Goal: Transaction & Acquisition: Purchase product/service

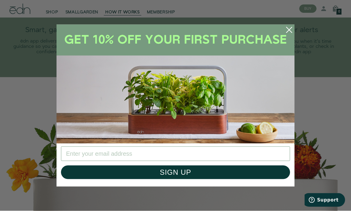
scroll to position [1060, 0]
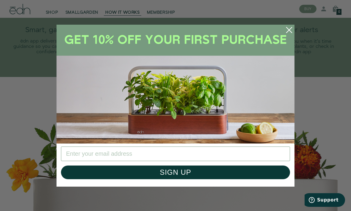
click at [292, 37] on circle "Close dialog" at bounding box center [288, 29] width 13 height 13
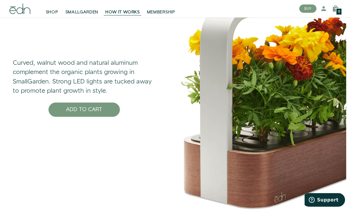
scroll to position [1753, 0]
click at [166, 178] on div "Curved, walnut wood and natural aluminum complement the organic plants growing …" at bounding box center [84, 86] width 178 height 253
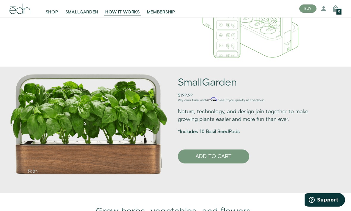
scroll to position [305, 0]
click at [208, 88] on h1 "SmallGarden" at bounding box center [253, 82] width 151 height 11
click at [208, 127] on div "SmallGarden $199.99 Pay over time with Affirm . See if you qualify at checkout.…" at bounding box center [257, 120] width 159 height 86
click at [203, 146] on div "Nature, technology, and design join together to make growing plants easier and …" at bounding box center [253, 136] width 151 height 56
click at [212, 146] on div "Nature, technology, and design join together to make growing plants easier and …" at bounding box center [253, 136] width 151 height 56
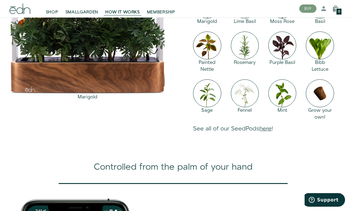
scroll to position [571, 0]
click at [271, 133] on link "here" at bounding box center [265, 129] width 12 height 8
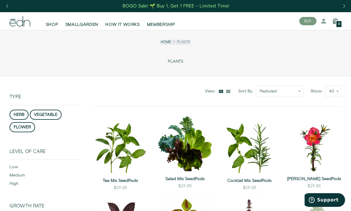
click at [20, 111] on button "herb" at bounding box center [19, 115] width 19 height 10
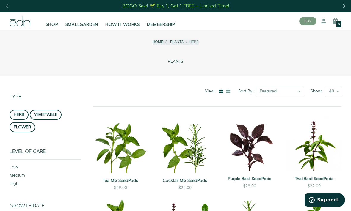
click at [54, 24] on span "SHOP" at bounding box center [52, 25] width 12 height 6
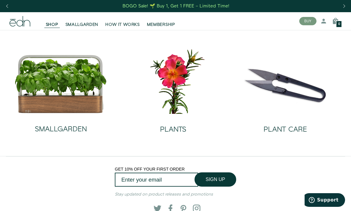
click at [62, 129] on h2 "SMALLGARDEN" at bounding box center [61, 129] width 52 height 8
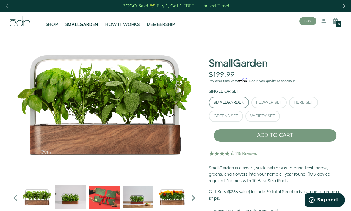
click at [264, 116] on div "Variety Set" at bounding box center [262, 116] width 25 height 4
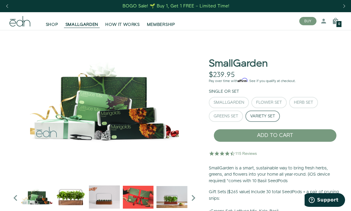
click at [230, 117] on div "Greens Set" at bounding box center [225, 116] width 25 height 4
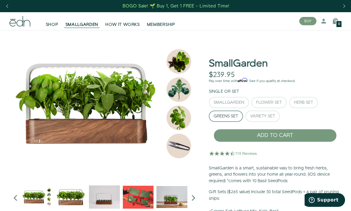
click at [307, 100] on div "Herb Set" at bounding box center [303, 102] width 19 height 4
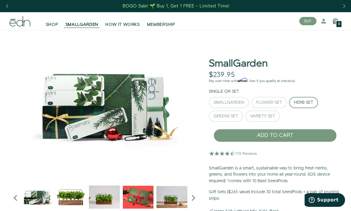
click at [272, 99] on button "Flower Set" at bounding box center [268, 102] width 35 height 11
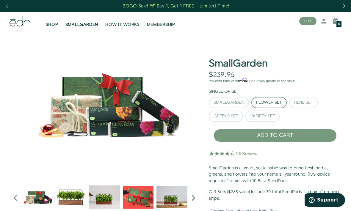
click at [226, 104] on div "SmallGarden" at bounding box center [228, 102] width 31 height 4
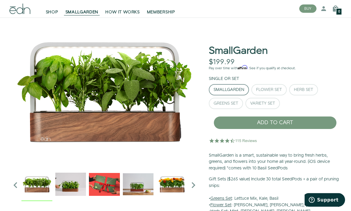
scroll to position [13, 0]
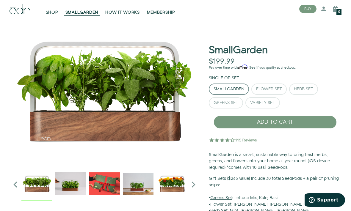
click at [306, 87] on div "Herb Set" at bounding box center [303, 89] width 19 height 4
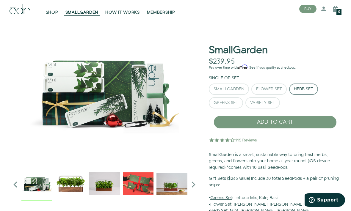
click at [224, 104] on div "Greens Set" at bounding box center [225, 103] width 25 height 4
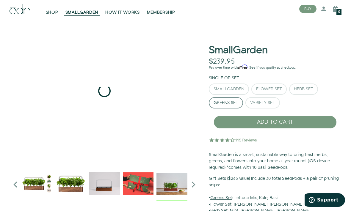
click at [177, 185] on img "4 / 6" at bounding box center [171, 183] width 31 height 31
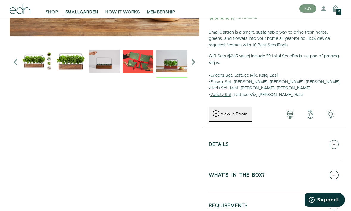
scroll to position [136, 0]
click at [338, 144] on icon at bounding box center [333, 144] width 9 height 9
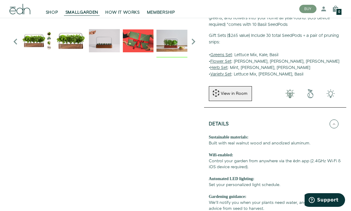
scroll to position [158, 0]
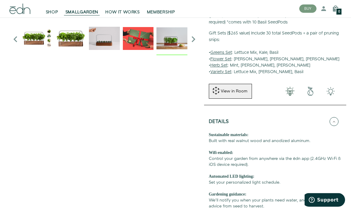
click at [339, 121] on button "Details" at bounding box center [275, 121] width 133 height 21
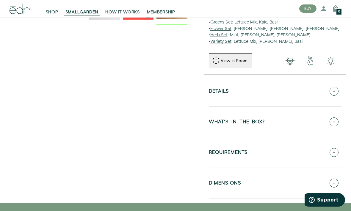
scroll to position [189, 0]
click at [338, 149] on icon at bounding box center [333, 152] width 9 height 9
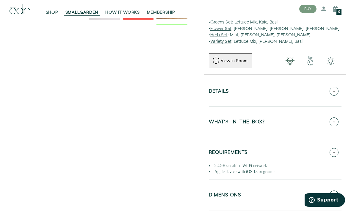
click at [338, 151] on button "REQUIREMENTS" at bounding box center [275, 152] width 133 height 21
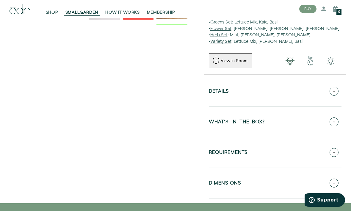
click at [340, 177] on button "DIMENSIONS" at bounding box center [275, 183] width 133 height 21
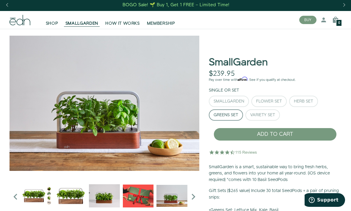
scroll to position [0, 0]
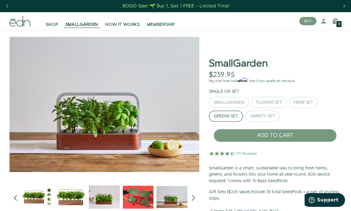
click at [223, 119] on button "Greens Set" at bounding box center [226, 116] width 34 height 11
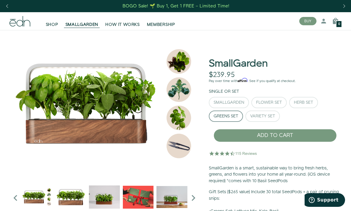
click at [235, 100] on div "SmallGarden" at bounding box center [228, 102] width 31 height 4
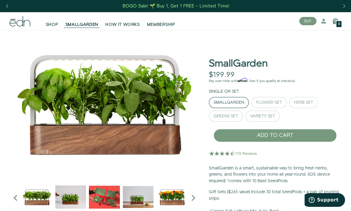
click at [271, 101] on div "Flower Set" at bounding box center [269, 102] width 26 height 4
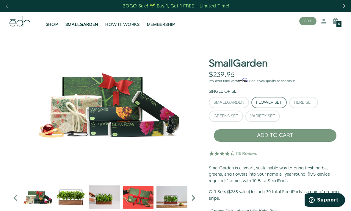
click at [308, 105] on div "Herb Set" at bounding box center [303, 102] width 19 height 4
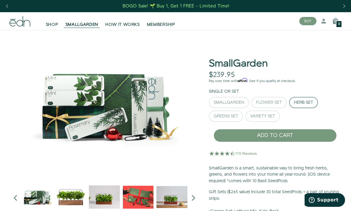
click at [270, 117] on div "Variety Set" at bounding box center [262, 116] width 25 height 4
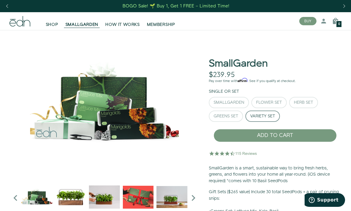
click at [222, 120] on button "Greens Set" at bounding box center [226, 116] width 34 height 11
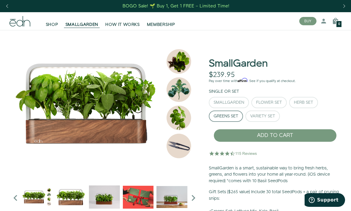
click at [308, 134] on button "ADD TO CART" at bounding box center [274, 135] width 123 height 13
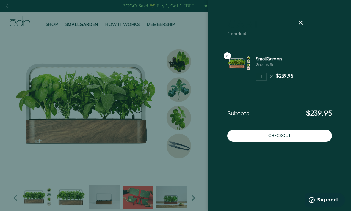
click at [300, 26] on icon at bounding box center [300, 22] width 7 height 7
